Goal: Task Accomplishment & Management: Use online tool/utility

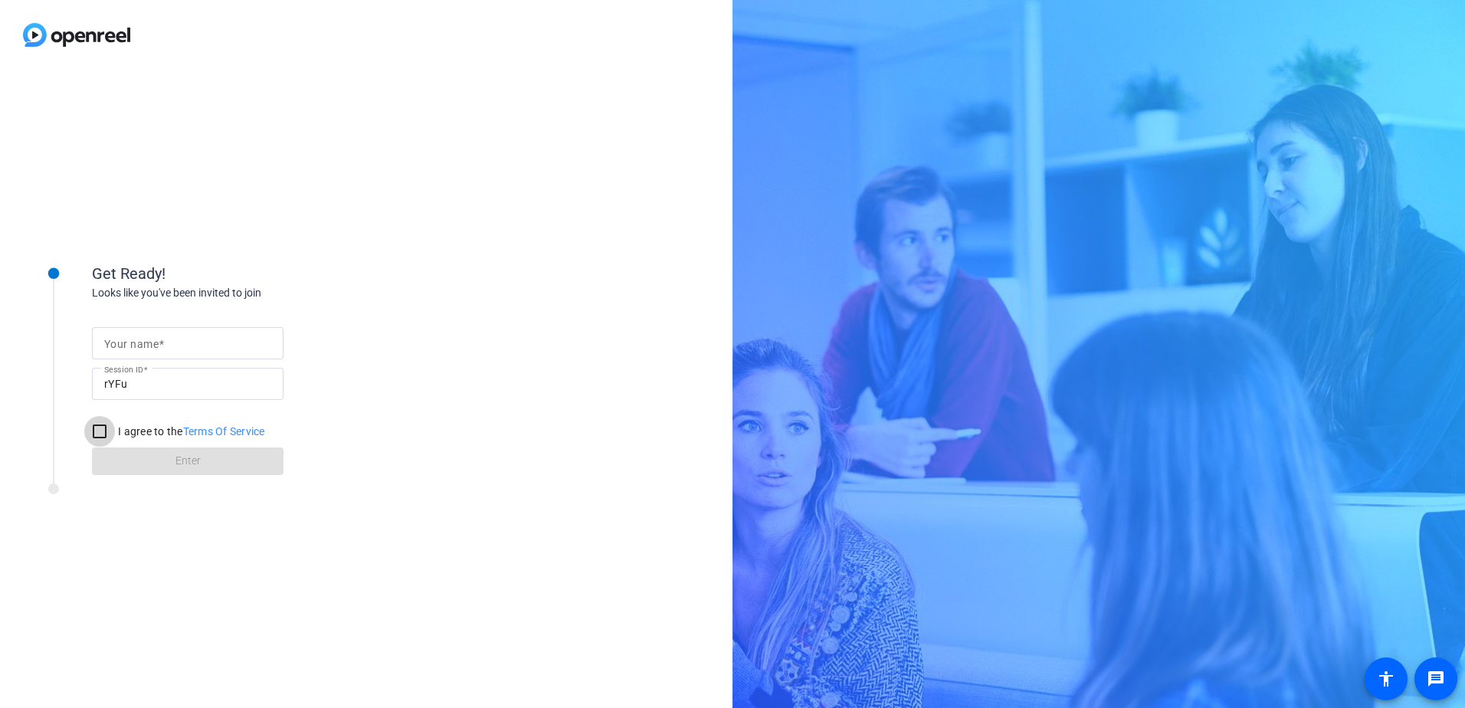
drag, startPoint x: 98, startPoint y: 435, endPoint x: 116, endPoint y: 448, distance: 21.5
click at [98, 435] on input "I agree to the Terms Of Service" at bounding box center [99, 431] width 31 height 31
checkbox input "true"
click at [159, 456] on form "Your name Session ID rYFu I agree to the Terms Of Service Enter" at bounding box center [188, 397] width 192 height 156
click at [202, 467] on form "Your name Session ID rYFu I agree to the Terms Of Service Enter" at bounding box center [188, 397] width 192 height 156
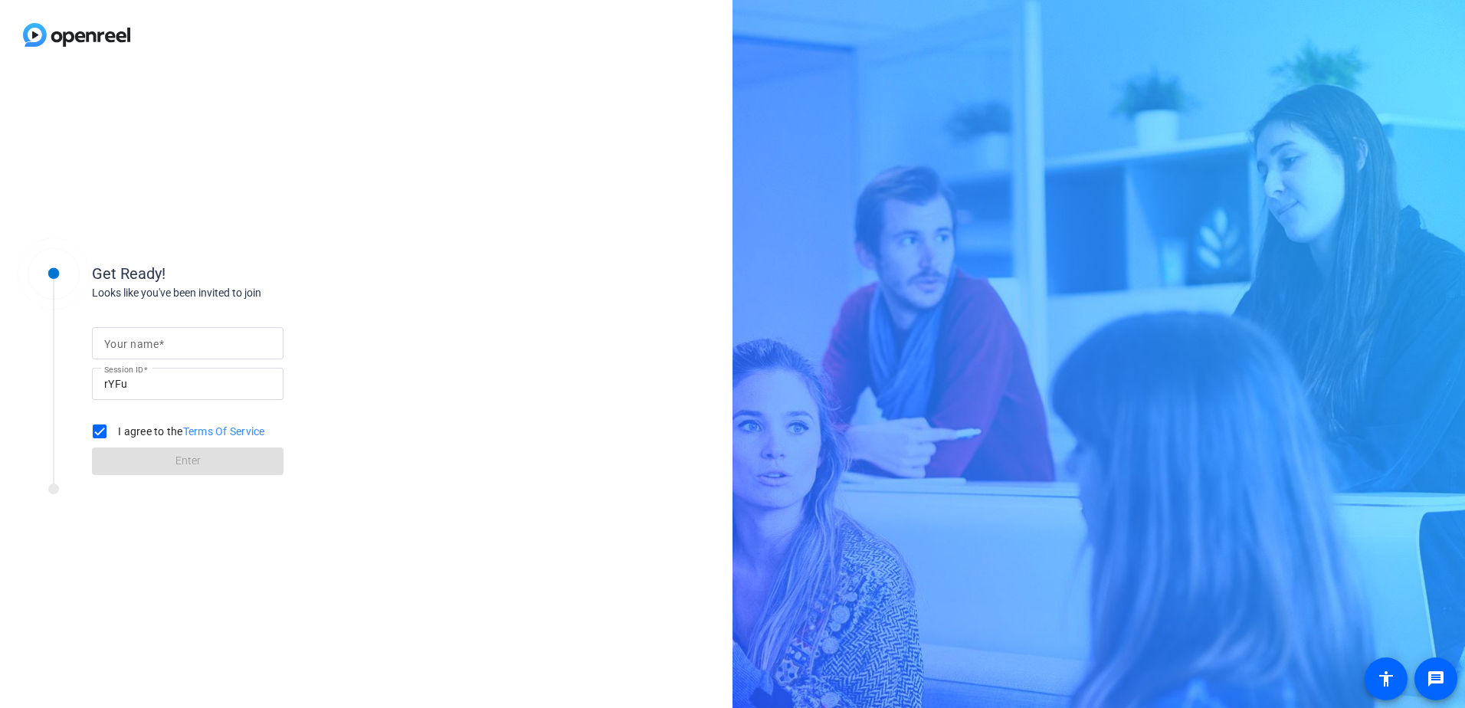
click at [179, 345] on input "Your name" at bounding box center [187, 343] width 167 height 18
type input "[PERSON_NAME]"
click at [185, 466] on span "Enter" at bounding box center [187, 461] width 25 height 16
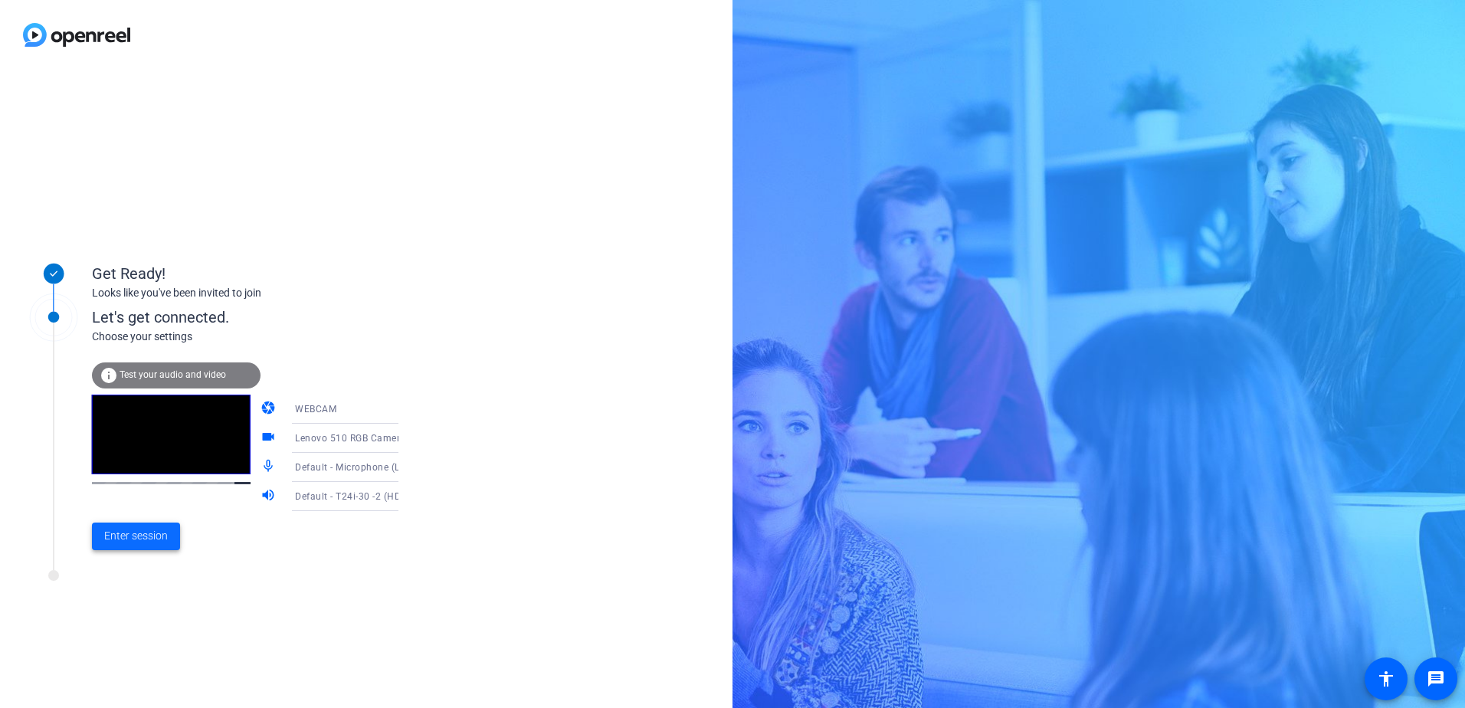
click at [143, 526] on span at bounding box center [136, 536] width 88 height 37
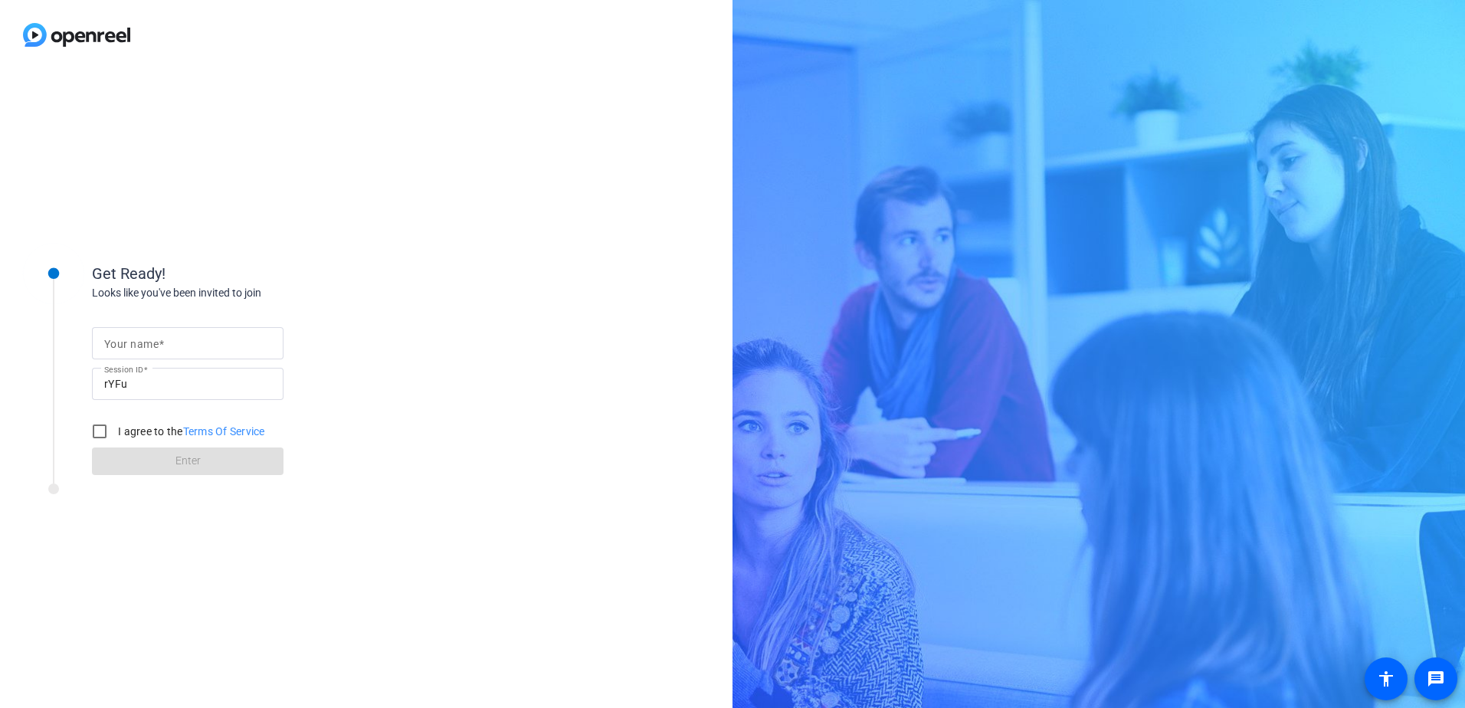
click at [194, 345] on input "Your name" at bounding box center [187, 343] width 167 height 18
type input "[PERSON_NAME]"
click at [105, 434] on input "I agree to the Terms Of Service" at bounding box center [99, 431] width 31 height 31
checkbox input "true"
click at [148, 460] on span at bounding box center [188, 461] width 192 height 37
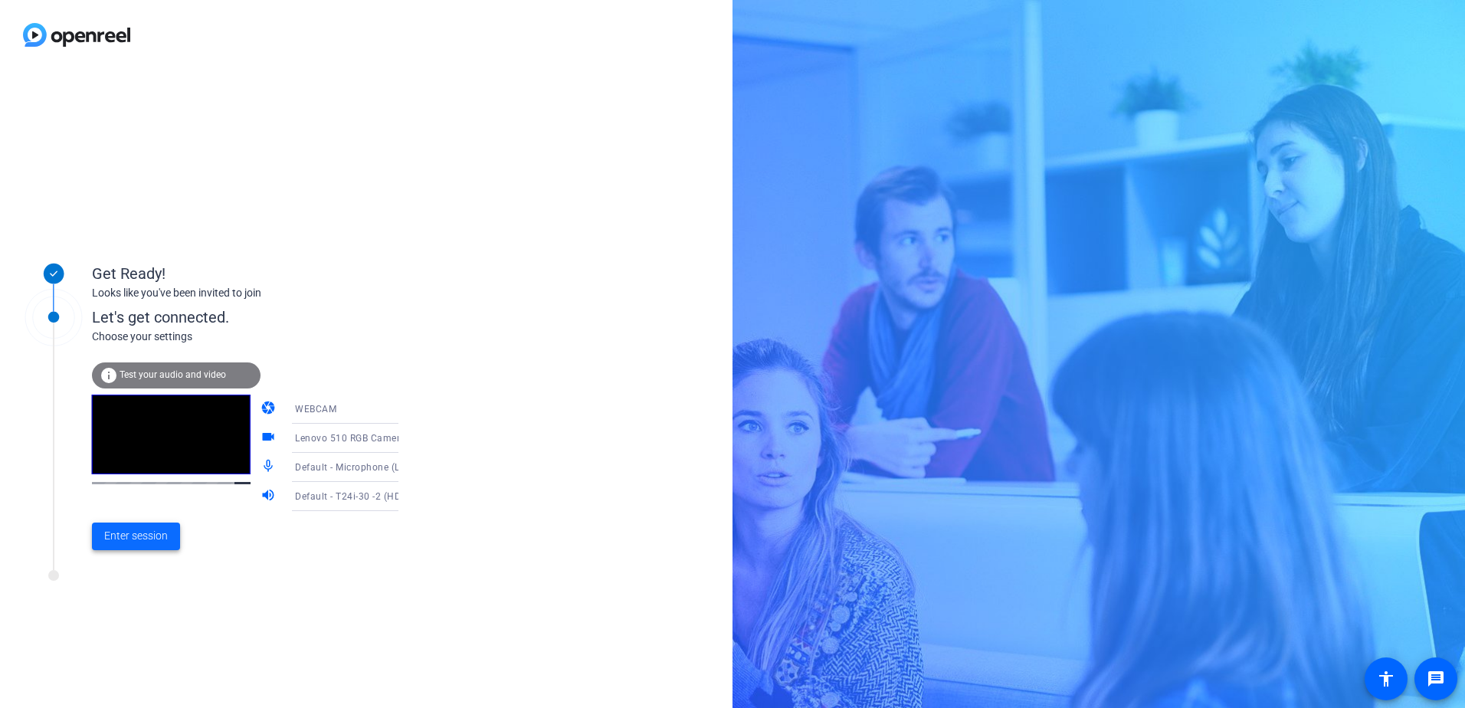
click at [124, 529] on span "Enter session" at bounding box center [136, 536] width 64 height 16
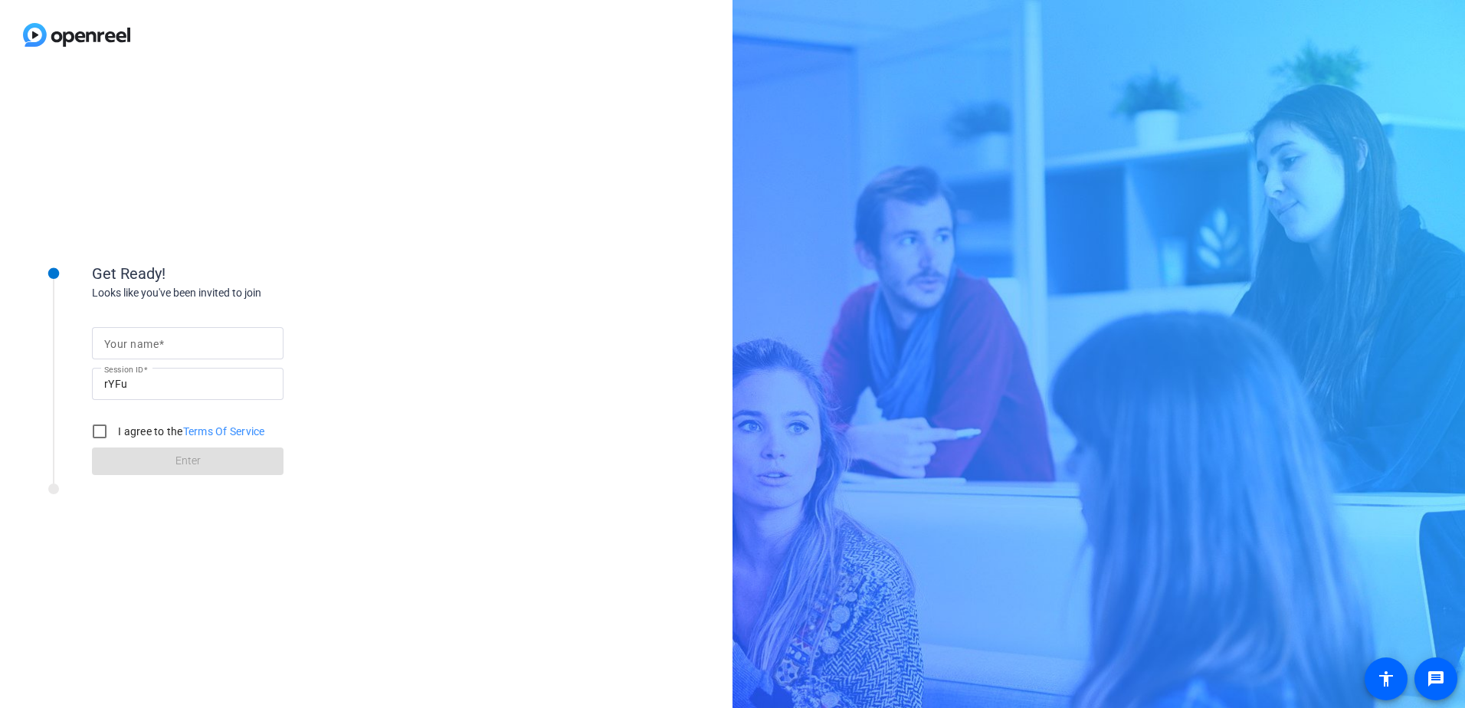
click at [132, 338] on mat-label "Your name" at bounding box center [131, 344] width 54 height 12
click at [132, 336] on input "Your name" at bounding box center [187, 343] width 167 height 18
type input "[PERSON_NAME]"
click at [103, 435] on input "I agree to the Terms Of Service" at bounding box center [99, 431] width 31 height 31
checkbox input "true"
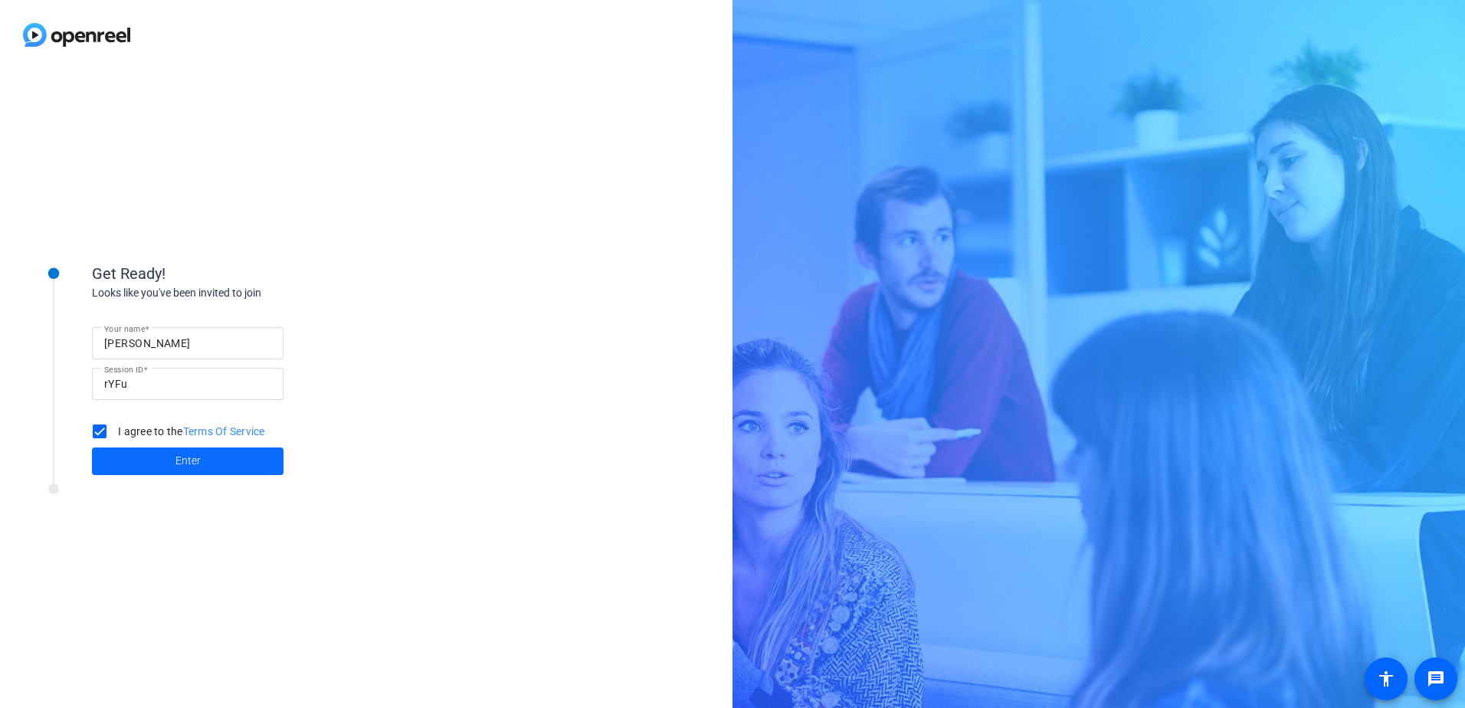
click at [130, 449] on span at bounding box center [188, 461] width 192 height 37
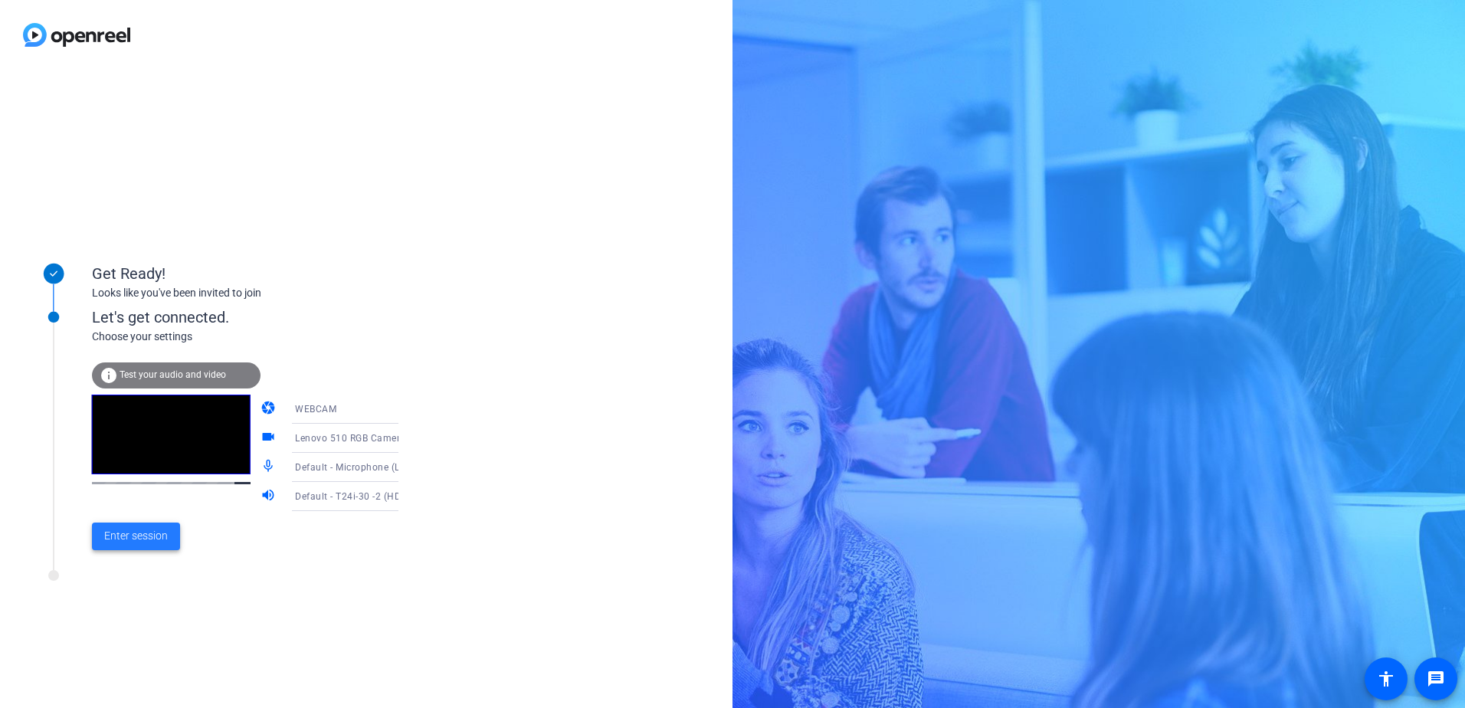
click at [164, 545] on span at bounding box center [136, 536] width 88 height 37
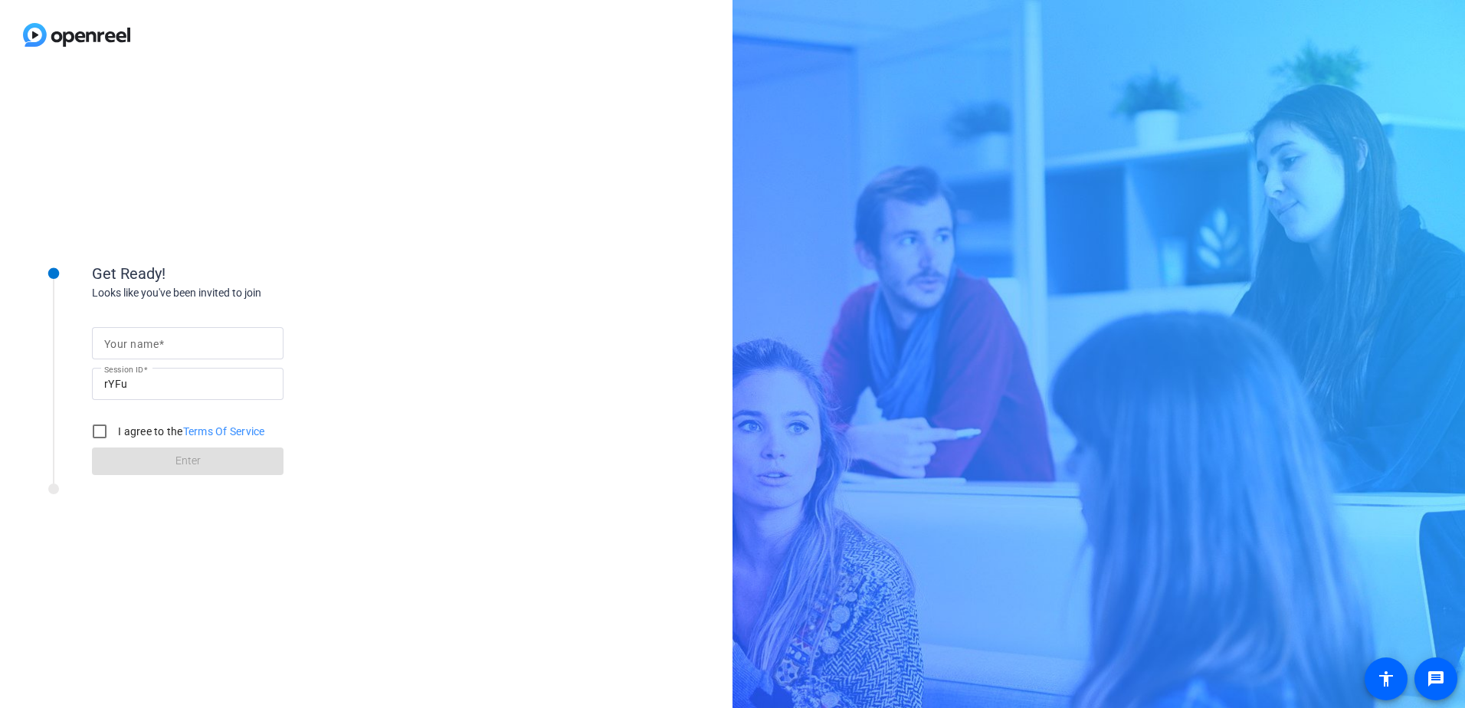
click at [140, 339] on mat-label "Your name" at bounding box center [131, 344] width 54 height 12
click at [140, 339] on input "Your name" at bounding box center [187, 343] width 167 height 18
type input "[PERSON_NAME]"
drag, startPoint x: 93, startPoint y: 431, endPoint x: 101, endPoint y: 439, distance: 11.4
click at [92, 431] on input "I agree to the Terms Of Service" at bounding box center [99, 431] width 31 height 31
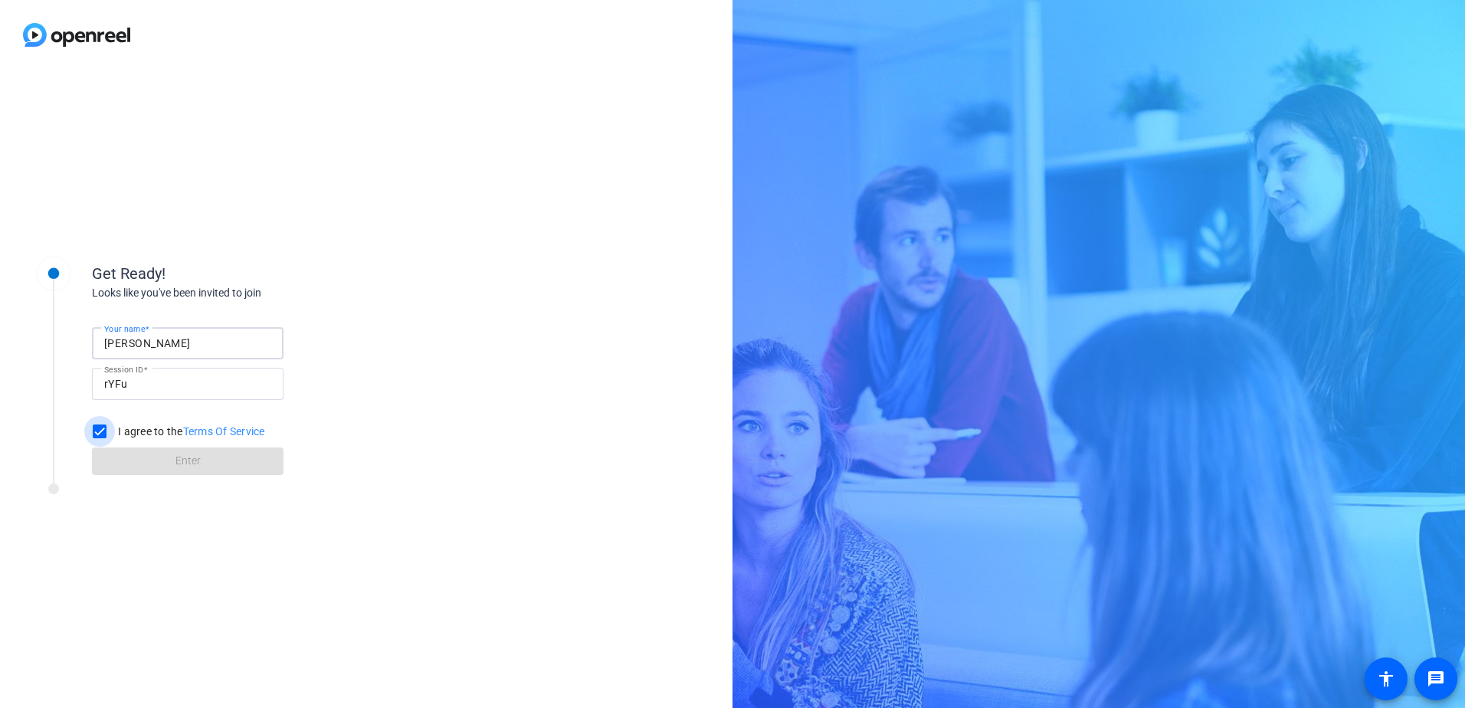
checkbox input "true"
click at [197, 467] on span "Enter" at bounding box center [187, 461] width 25 height 16
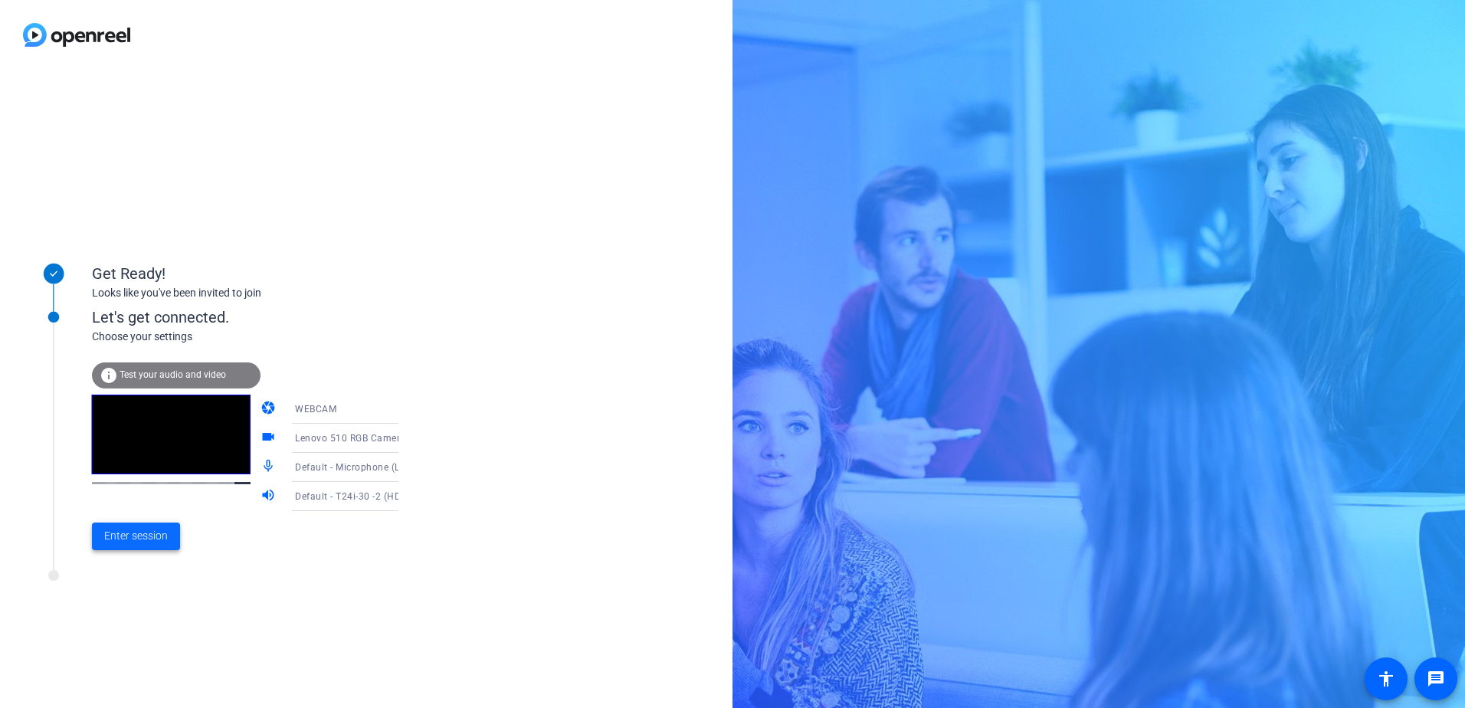
click at [143, 533] on span "Enter session" at bounding box center [136, 536] width 64 height 16
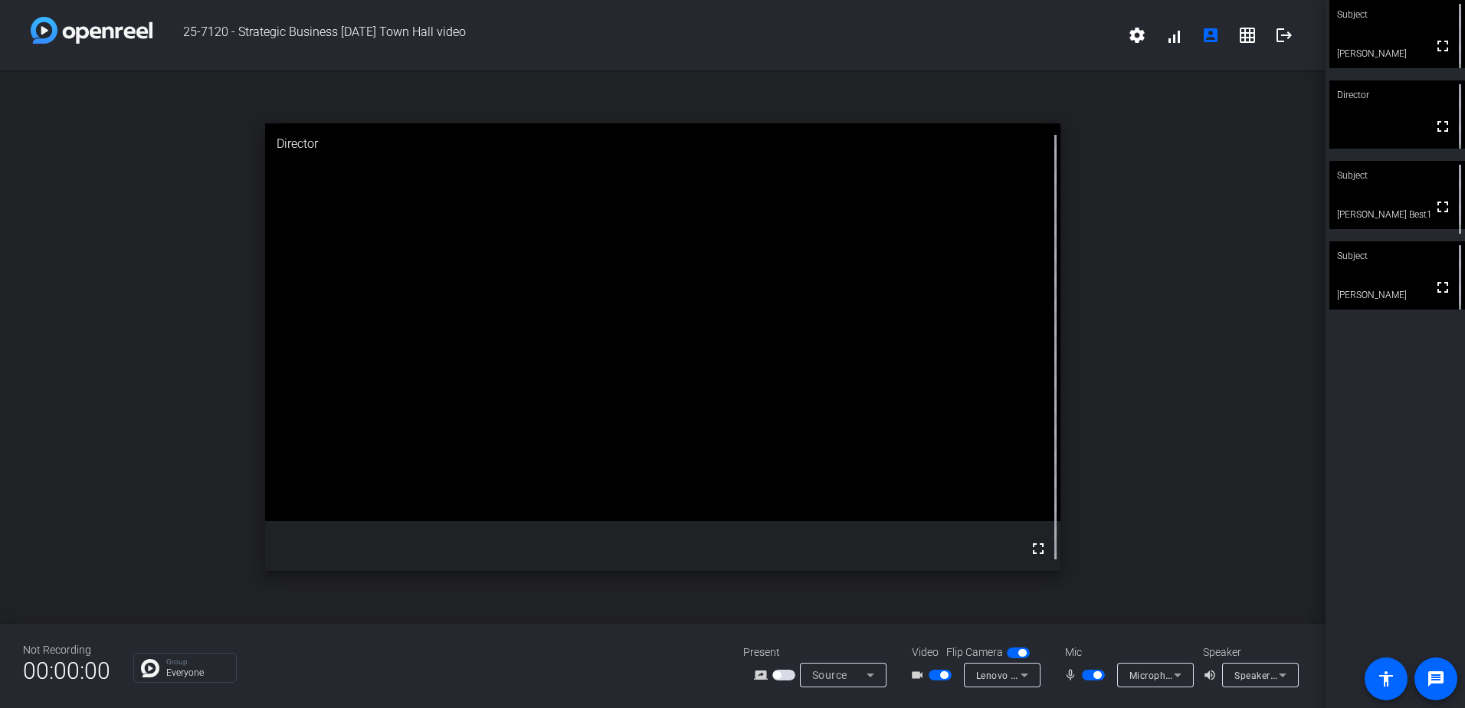
click at [936, 676] on span "button" at bounding box center [940, 675] width 23 height 11
click at [1090, 675] on span "button" at bounding box center [1093, 675] width 23 height 11
click at [1093, 674] on span "button" at bounding box center [1093, 675] width 23 height 11
click at [1091, 678] on span "button" at bounding box center [1093, 675] width 23 height 11
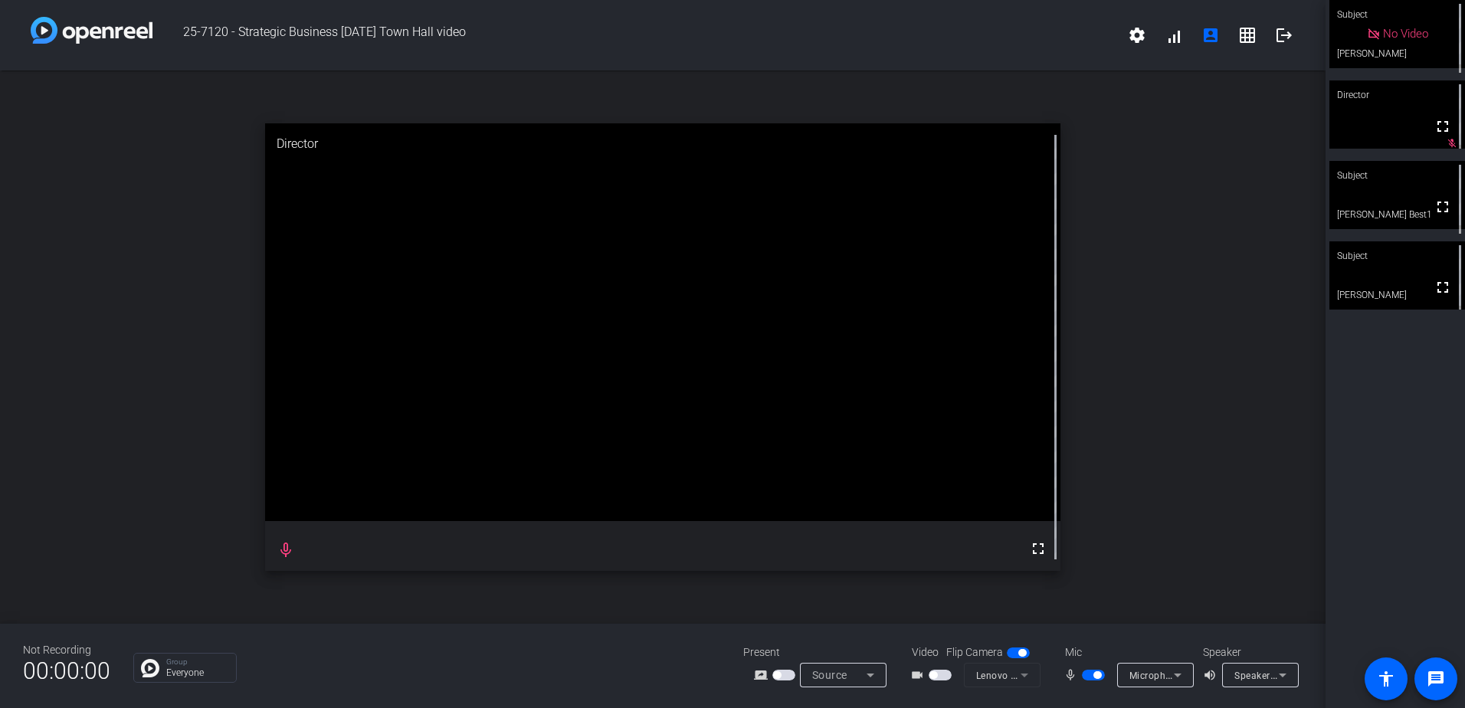
click at [1090, 673] on span "button" at bounding box center [1093, 675] width 23 height 11
click at [945, 677] on span "button" at bounding box center [940, 675] width 23 height 11
click at [1093, 677] on span "button" at bounding box center [1093, 675] width 23 height 11
click at [1091, 676] on span "button" at bounding box center [1093, 675] width 23 height 11
click at [935, 674] on span "button" at bounding box center [940, 675] width 23 height 11
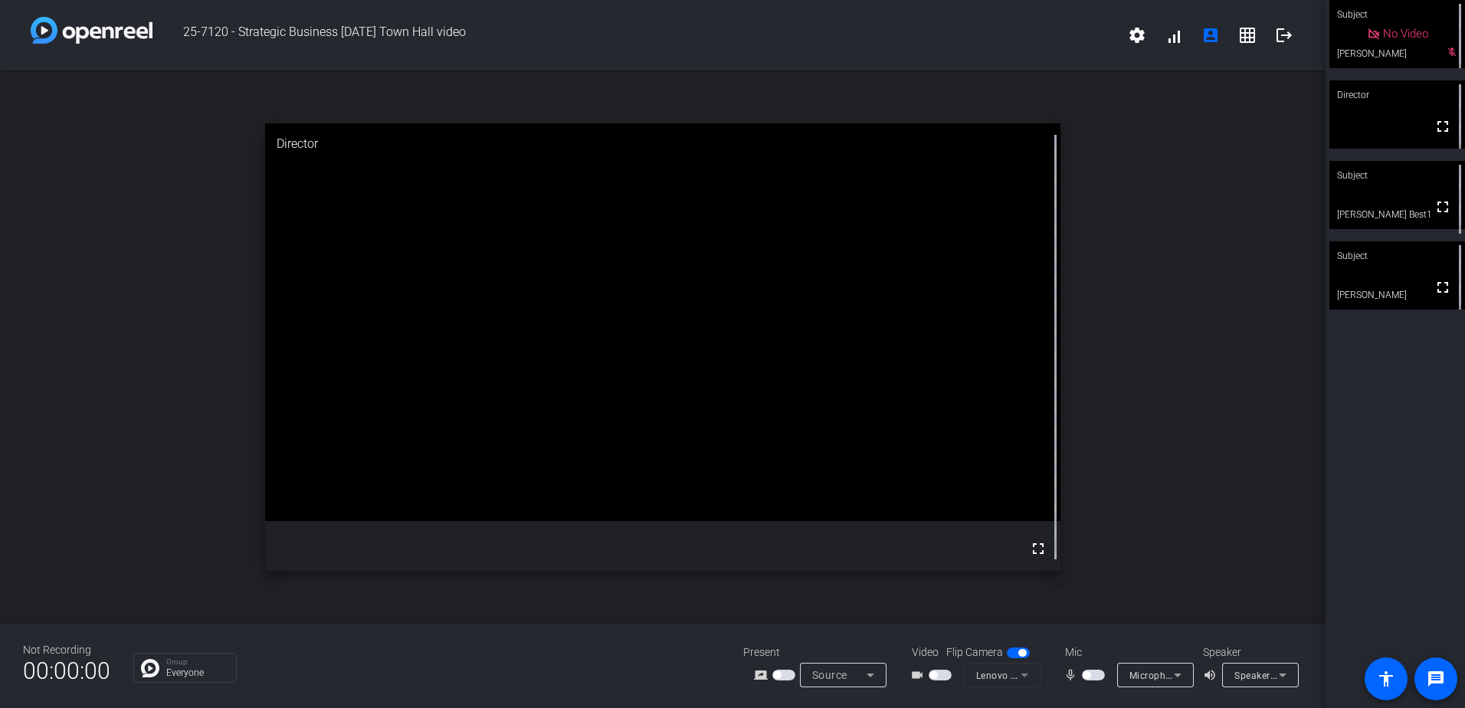
click at [1096, 677] on span "button" at bounding box center [1093, 675] width 23 height 11
click at [1094, 673] on span "button" at bounding box center [1097, 675] width 8 height 8
click at [1093, 673] on span "button" at bounding box center [1093, 675] width 23 height 11
click at [1085, 670] on span "button" at bounding box center [1093, 675] width 23 height 11
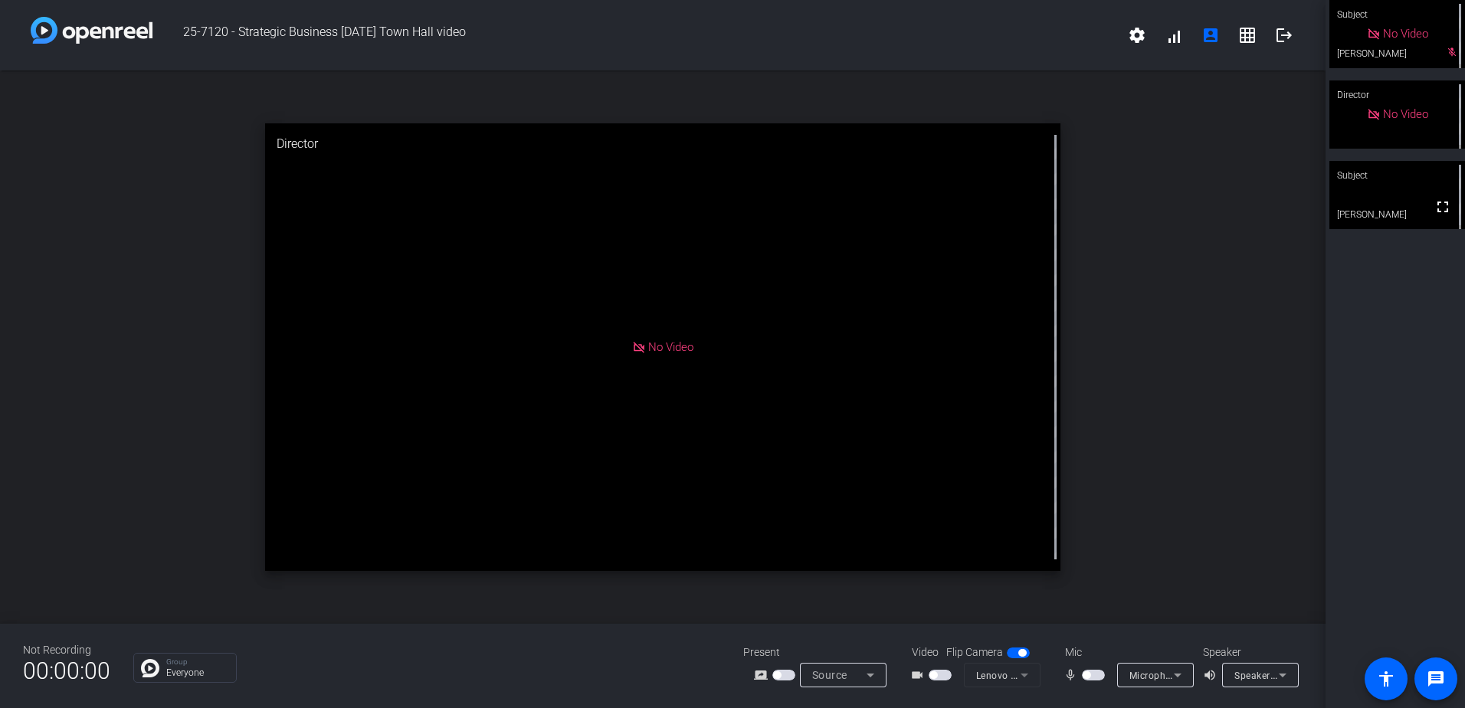
click at [1094, 674] on span "button" at bounding box center [1093, 675] width 23 height 11
click at [1094, 672] on span "button" at bounding box center [1097, 675] width 8 height 8
click at [1097, 674] on span "button" at bounding box center [1093, 675] width 23 height 11
click at [1096, 677] on span "button" at bounding box center [1097, 675] width 8 height 8
click at [1094, 673] on span "button" at bounding box center [1093, 675] width 23 height 11
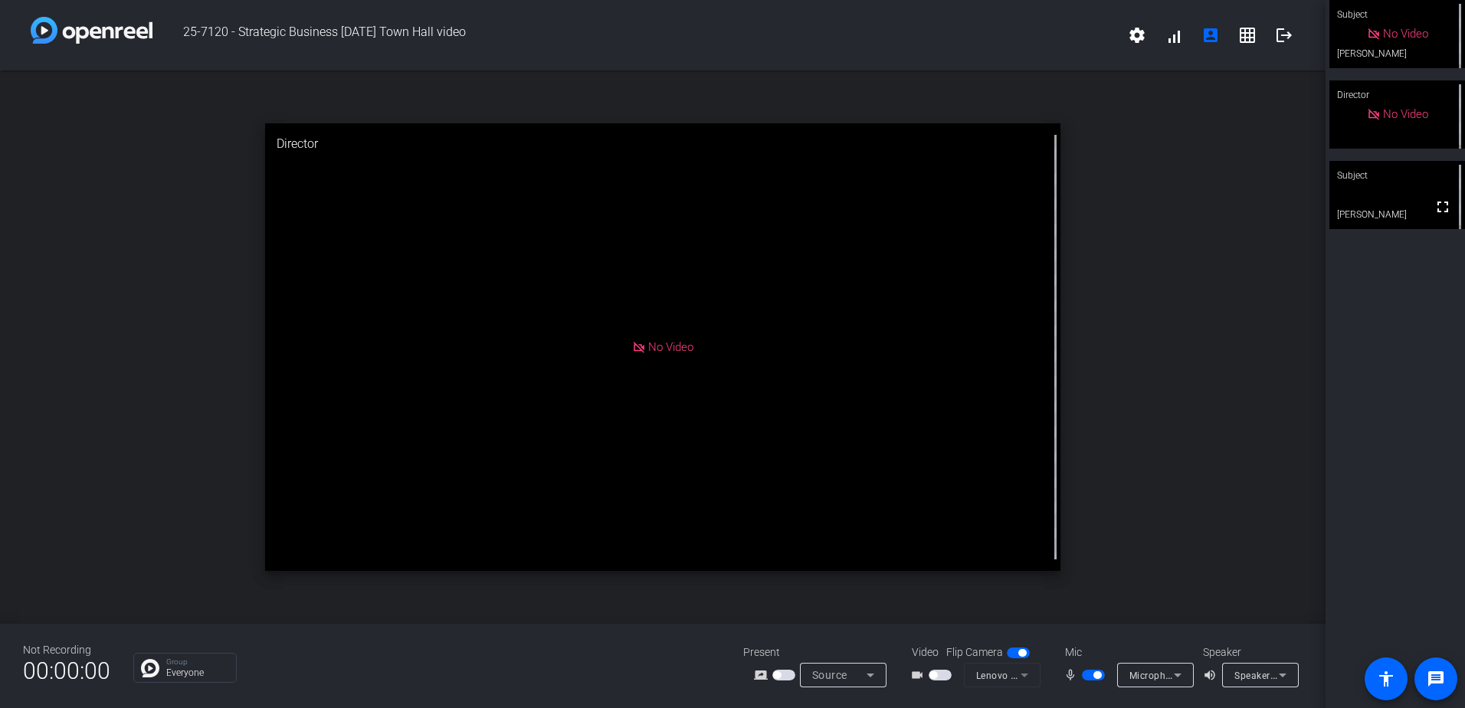
click at [1093, 673] on span "button" at bounding box center [1097, 675] width 8 height 8
click at [1097, 672] on span "button" at bounding box center [1093, 675] width 23 height 11
click at [1093, 677] on span "button" at bounding box center [1097, 675] width 8 height 8
click at [1097, 675] on span "button" at bounding box center [1093, 675] width 23 height 11
click at [1087, 675] on span "button" at bounding box center [1093, 675] width 23 height 11
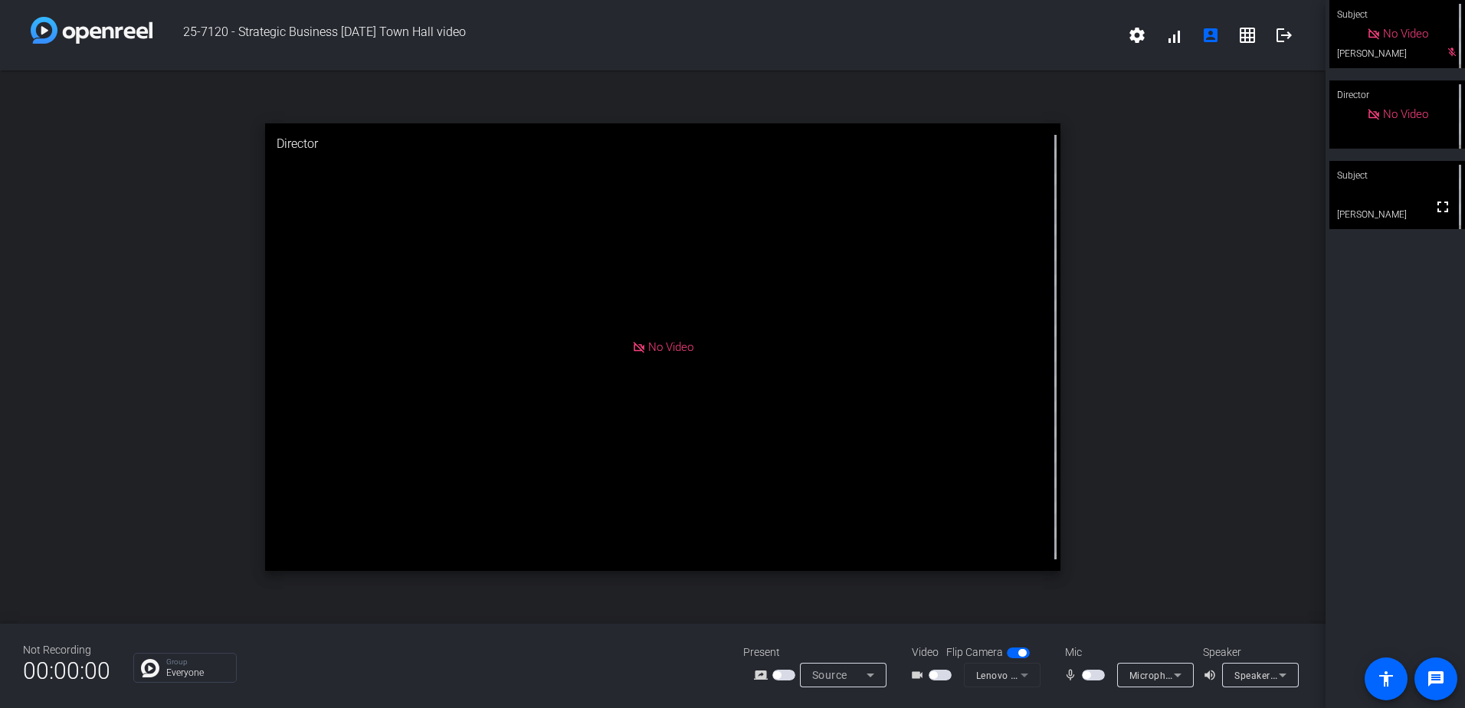
click at [1103, 653] on div "Mic" at bounding box center [1126, 652] width 153 height 16
click at [1094, 676] on span "button" at bounding box center [1093, 675] width 23 height 11
click at [1087, 671] on span "button" at bounding box center [1093, 675] width 23 height 11
click at [1101, 676] on span "button" at bounding box center [1093, 675] width 23 height 11
click at [1101, 676] on span "button" at bounding box center [1097, 675] width 8 height 8
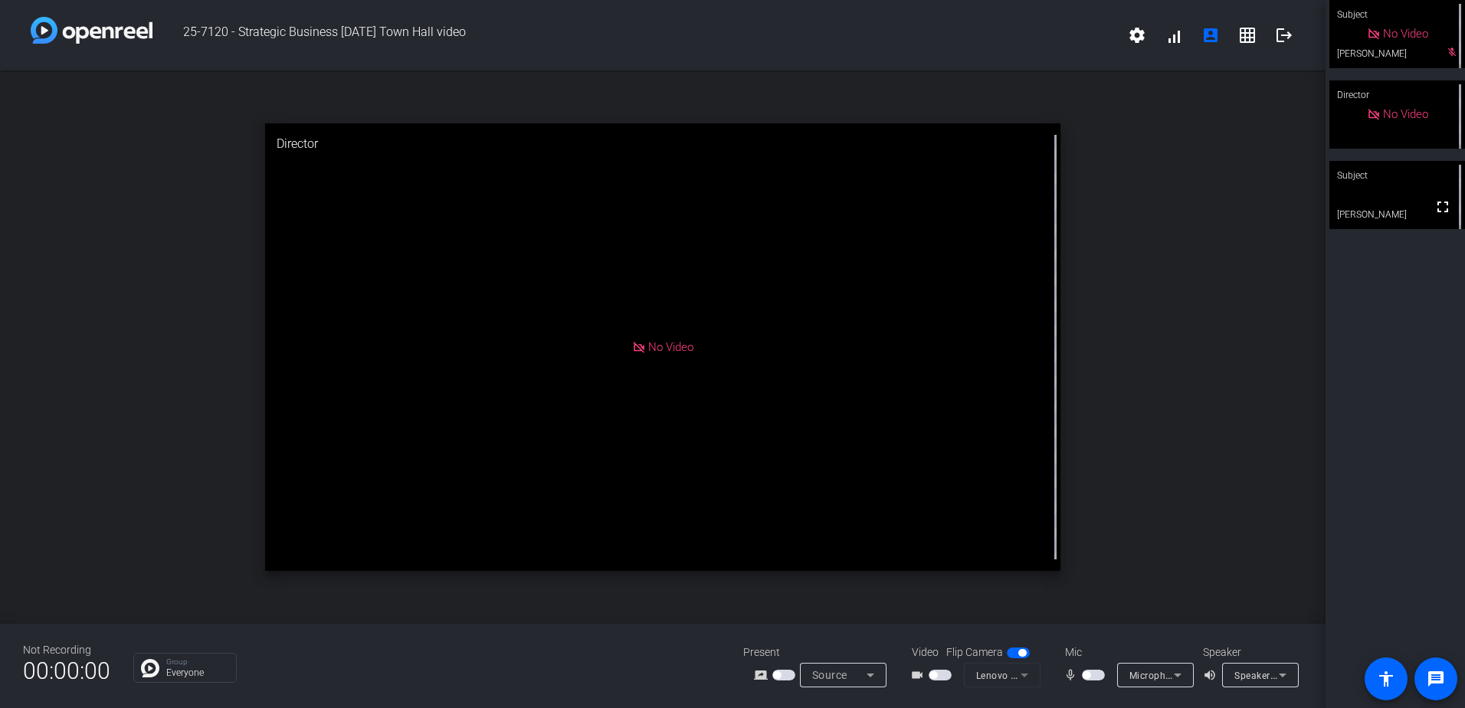
click at [1097, 672] on span "button" at bounding box center [1093, 675] width 23 height 11
click at [1085, 677] on span "button" at bounding box center [1093, 675] width 23 height 11
click at [1094, 673] on span "button" at bounding box center [1093, 675] width 23 height 11
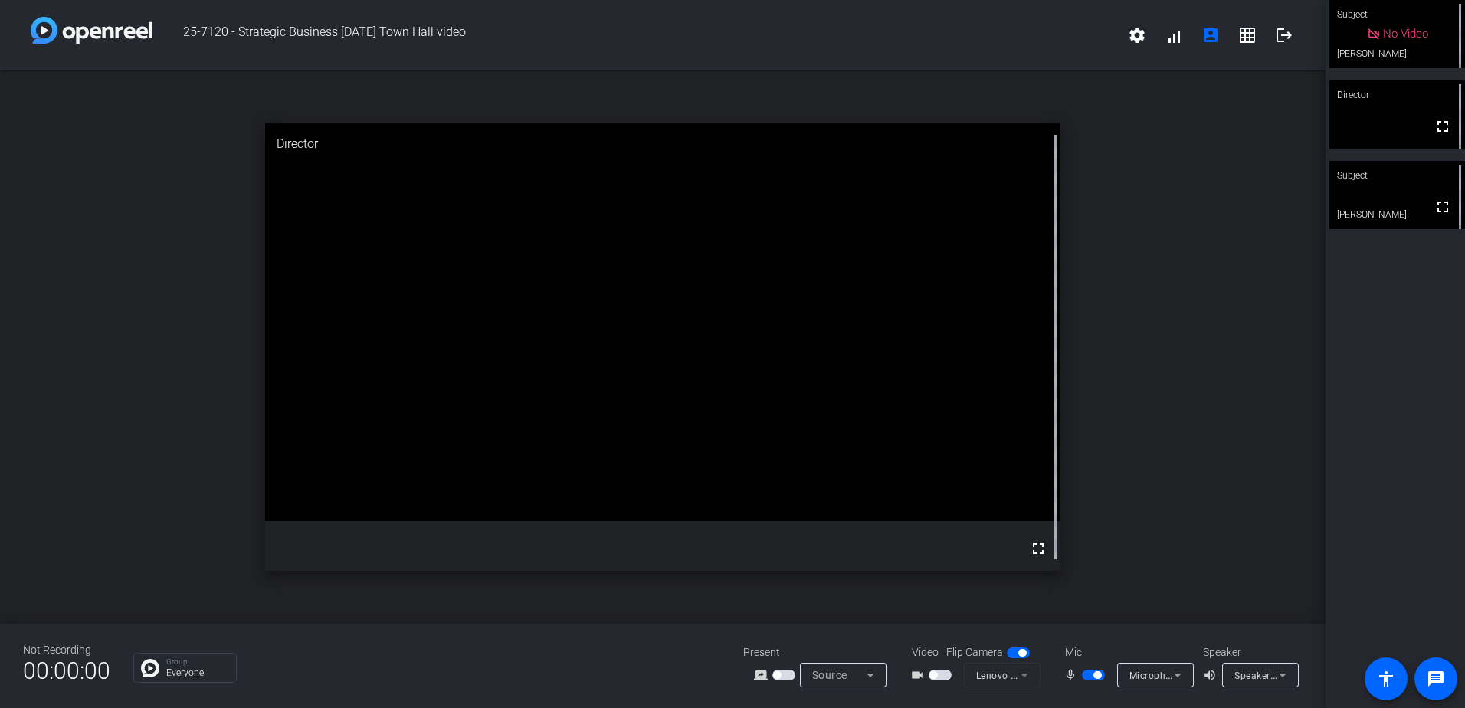
click at [947, 674] on span "button" at bounding box center [940, 675] width 23 height 11
